Goal: Task Accomplishment & Management: Manage account settings

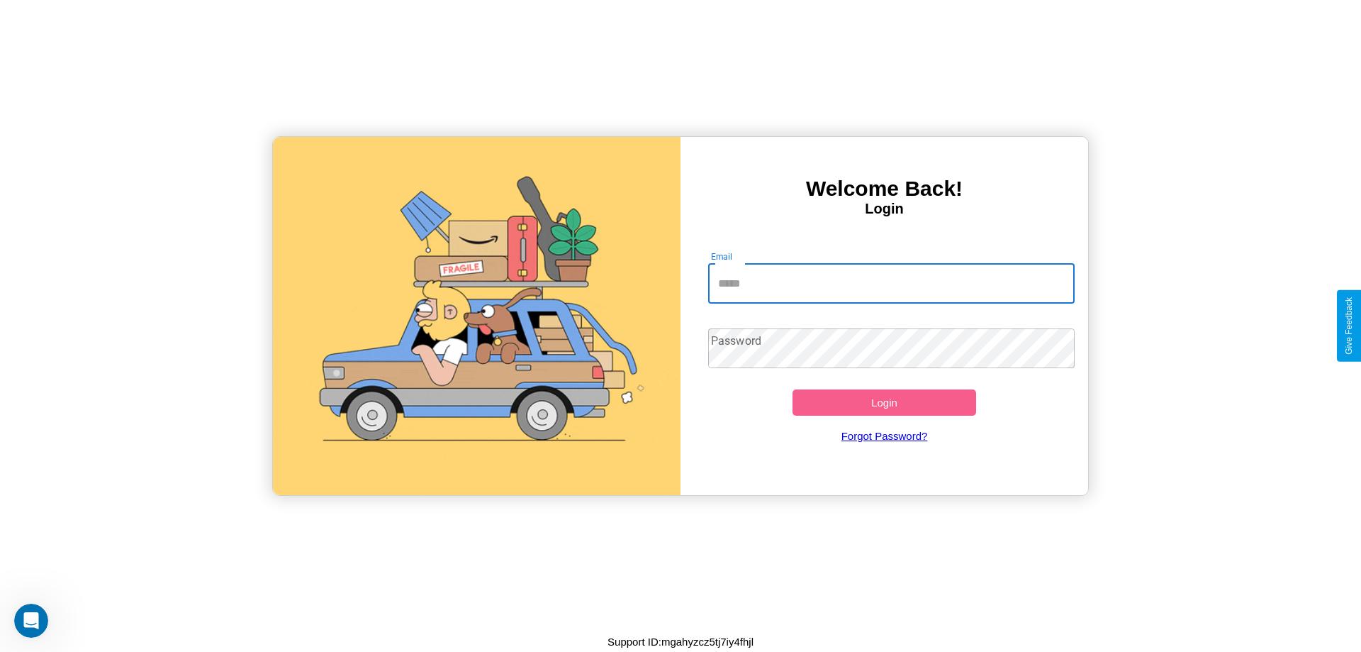
click at [891, 283] on input "Email" at bounding box center [891, 284] width 367 height 40
type input "**********"
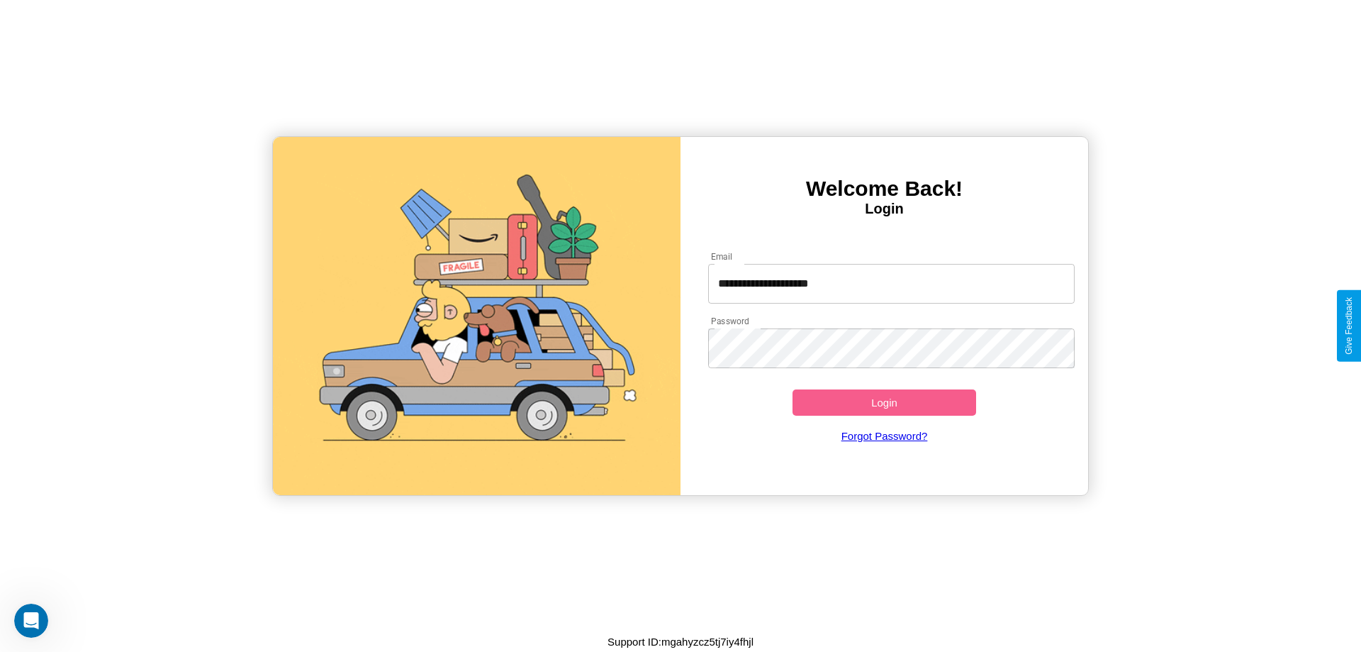
click at [884, 402] on button "Login" at bounding box center [885, 402] width 184 height 26
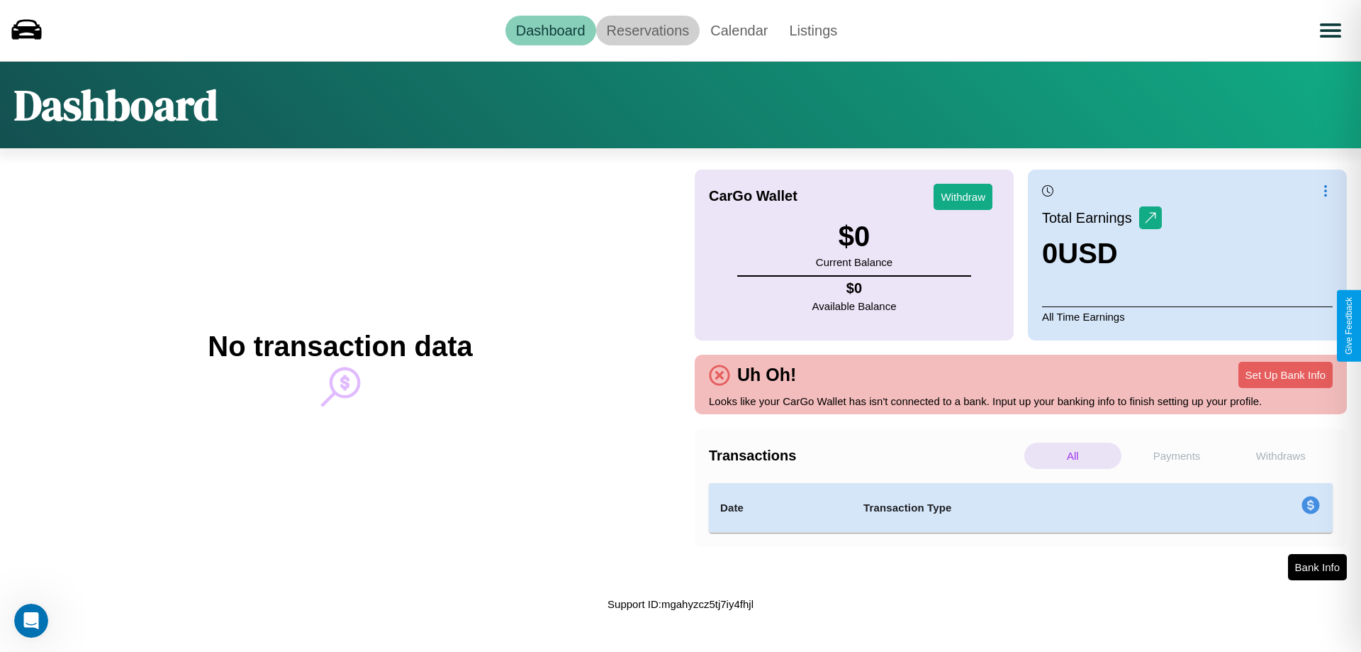
click at [647, 30] on link "Reservations" at bounding box center [648, 31] width 104 height 30
